Goal: Task Accomplishment & Management: Manage account settings

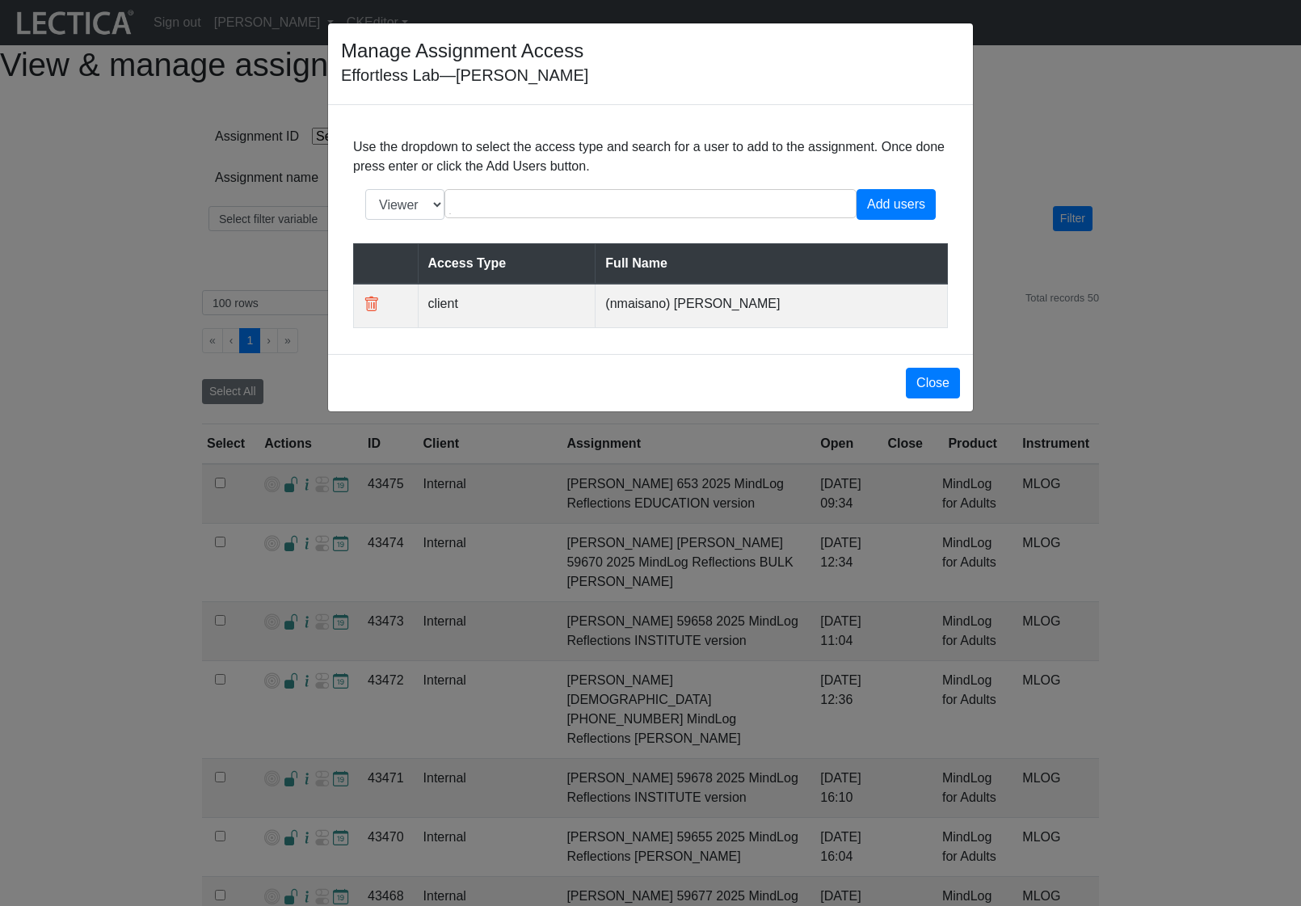
select select "icontains"
select select "100"
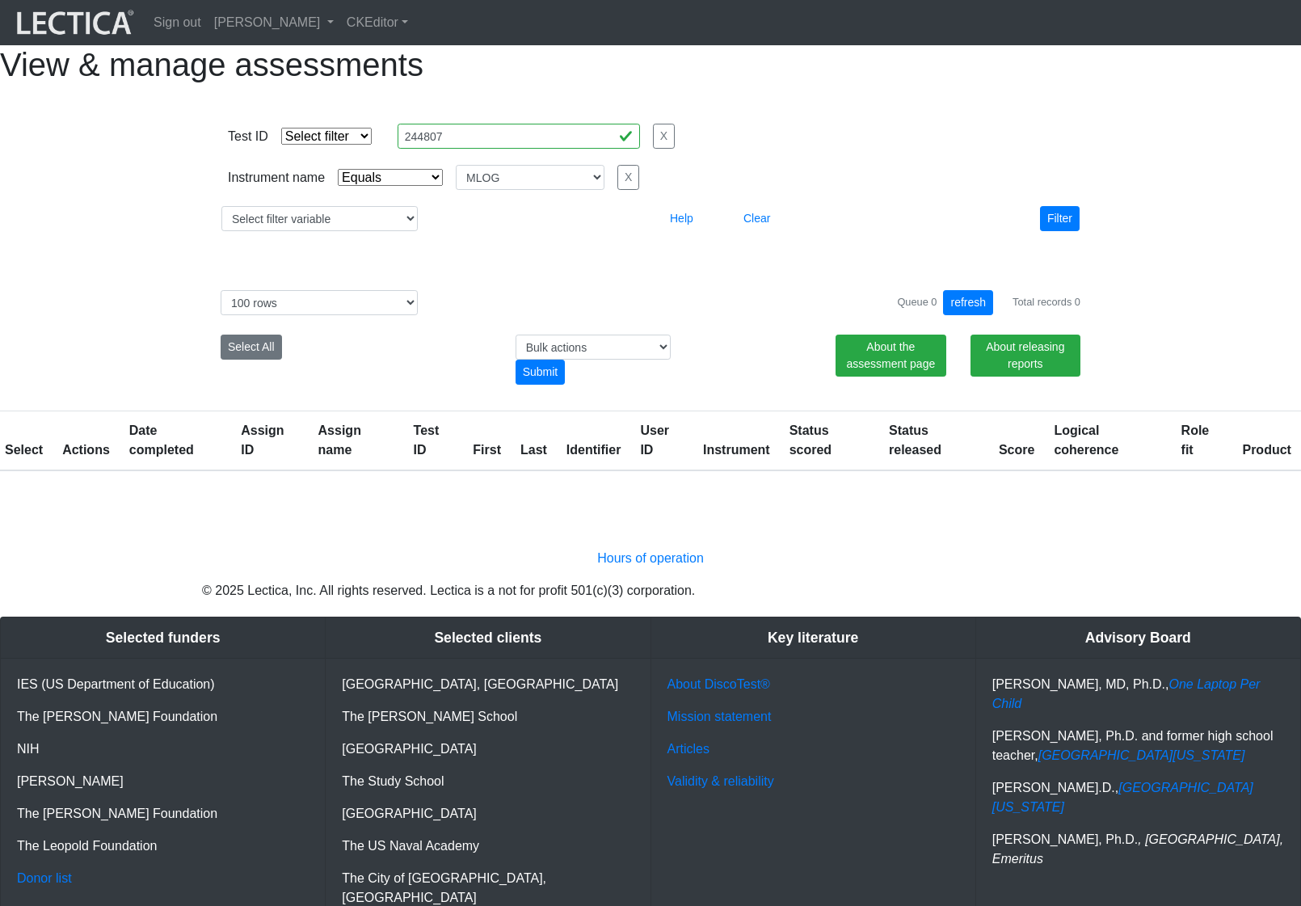
select select "MLOG"
select select "100"
click at [755, 317] on div "Select # rows to display 10 rows 20 rows 50 rows 100 rows 200 rows 500 rows 100…" at bounding box center [650, 331] width 897 height 120
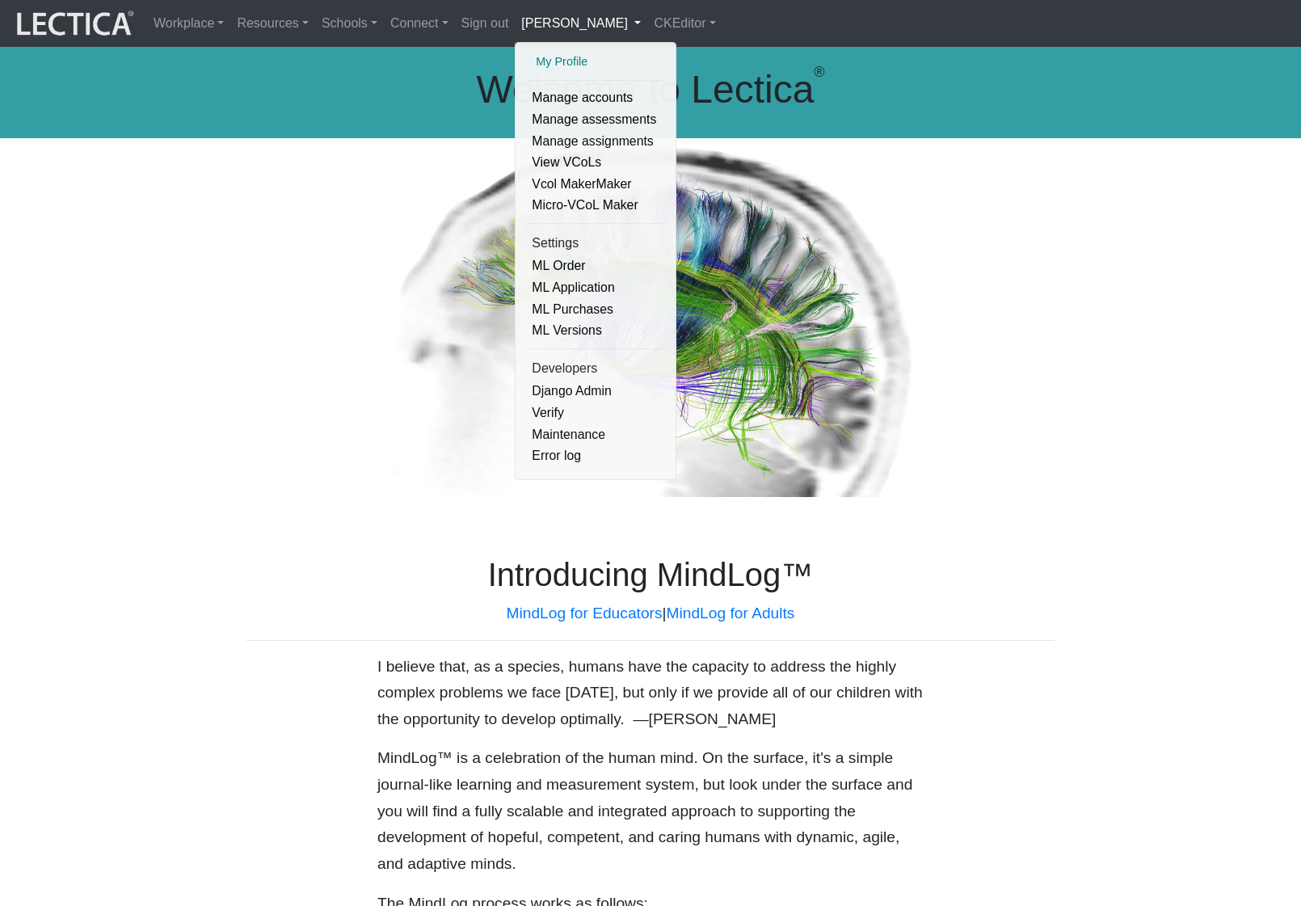
click at [541, 65] on link "My Profile" at bounding box center [596, 62] width 129 height 20
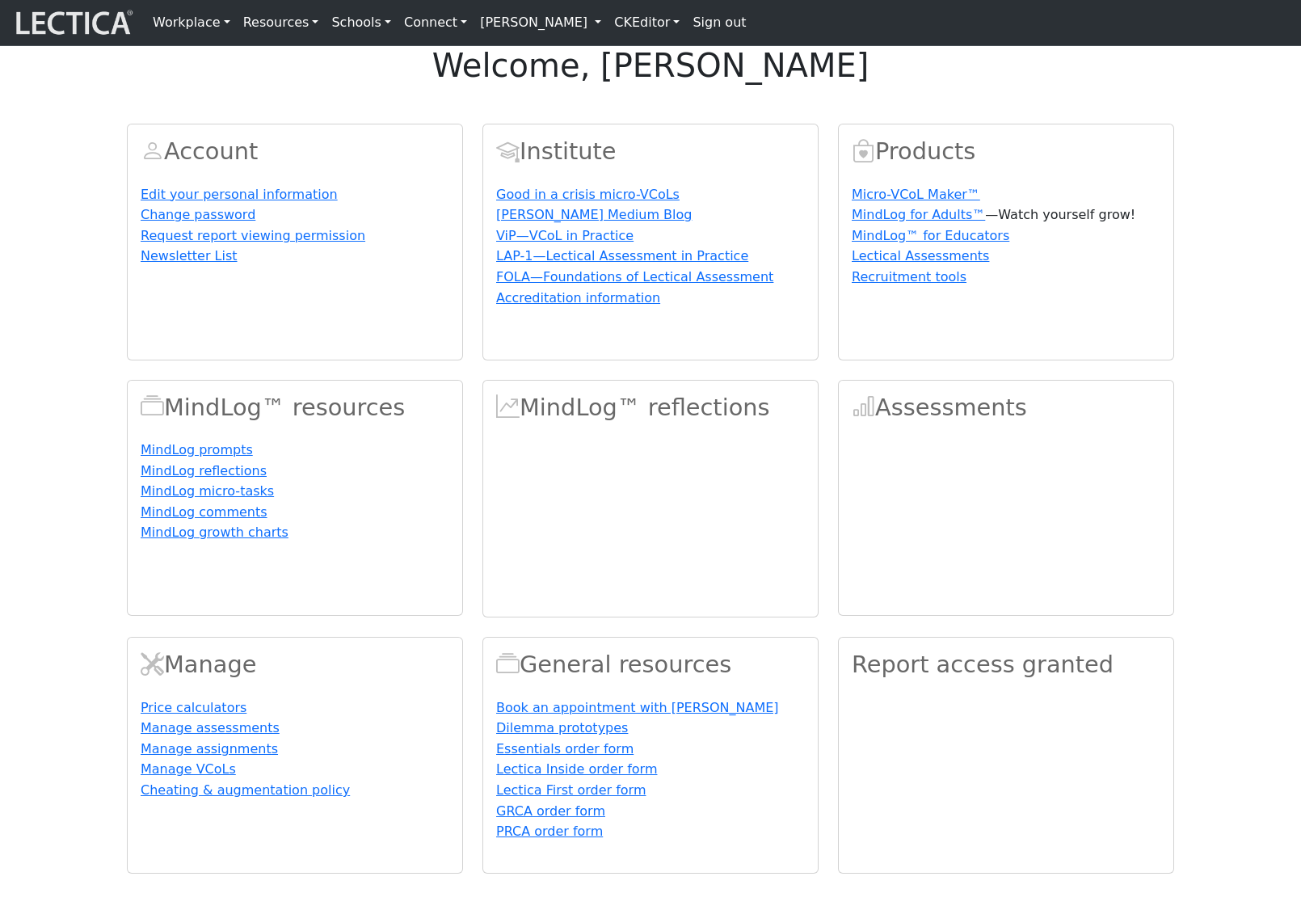
click at [590, 27] on link "[PERSON_NAME]" at bounding box center [540, 22] width 134 height 32
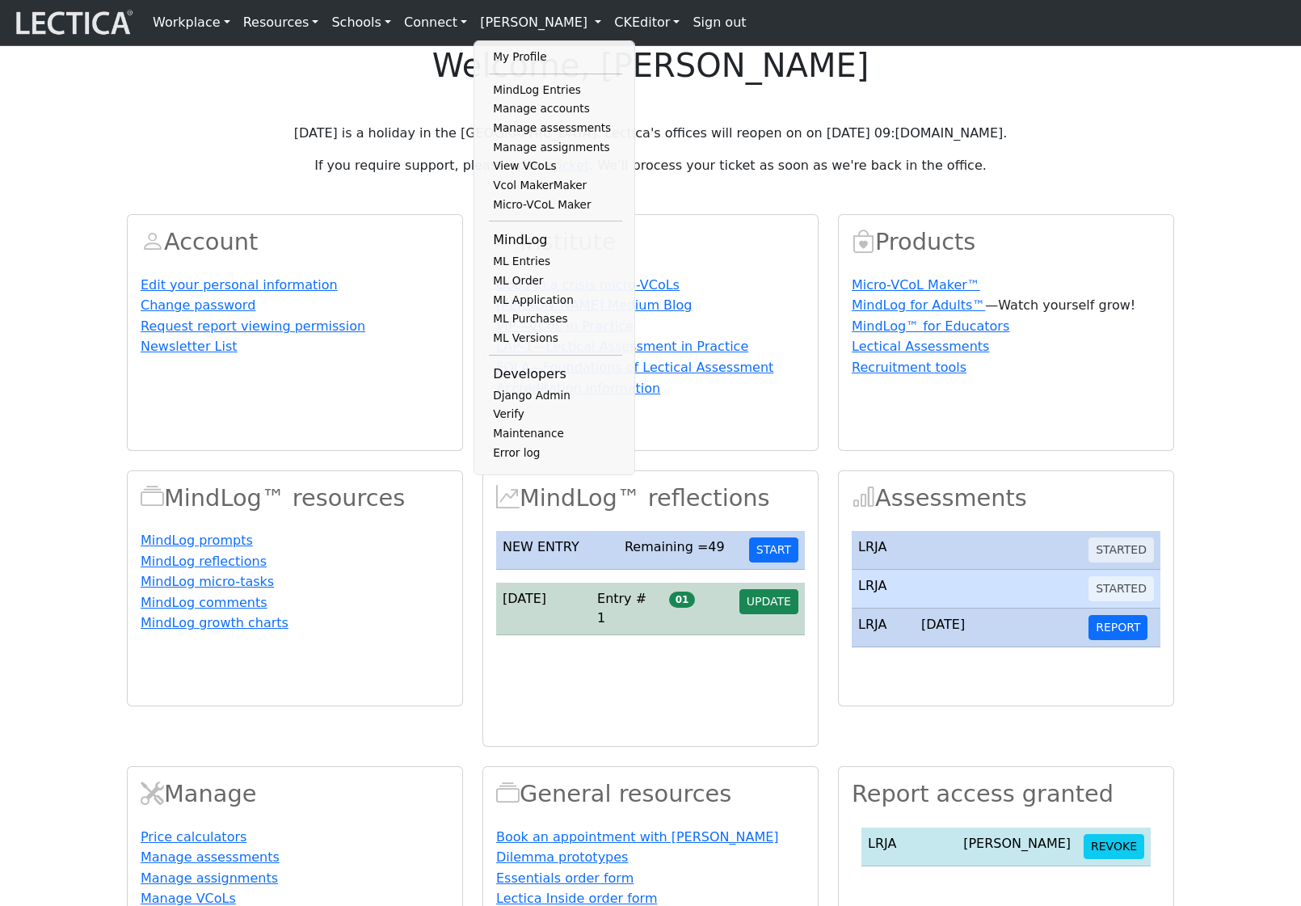
click at [1113, 133] on div "welcome, [PERSON_NAME] [DATE] is a holiday in the [GEOGRAPHIC_DATA]. Lectica's …" at bounding box center [650, 524] width 1301 height 957
